Goal: Subscribe to service/newsletter

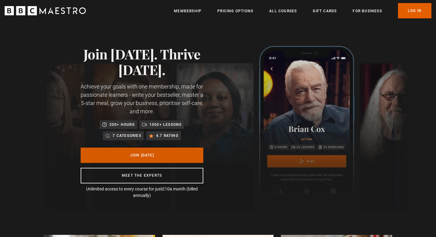
click at [120, 156] on link "Join [DATE]" at bounding box center [142, 155] width 123 height 15
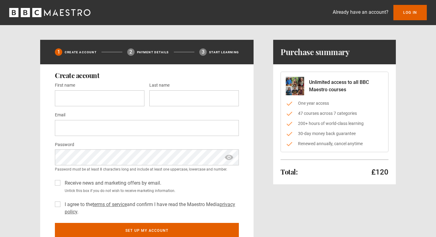
click at [41, 13] on icon "BBC Maestro" at bounding box center [49, 12] width 81 height 9
click at [54, 14] on icon "BBC Maestro" at bounding box center [55, 12] width 6 height 6
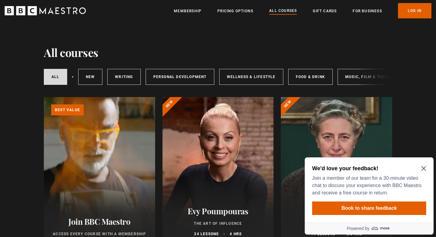
click at [425, 170] on icon "Close Maze Prompt" at bounding box center [423, 168] width 5 height 5
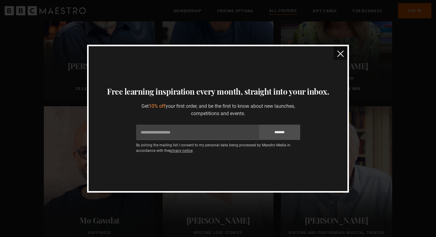
scroll to position [1055, 0]
